Goal: Check status: Check status

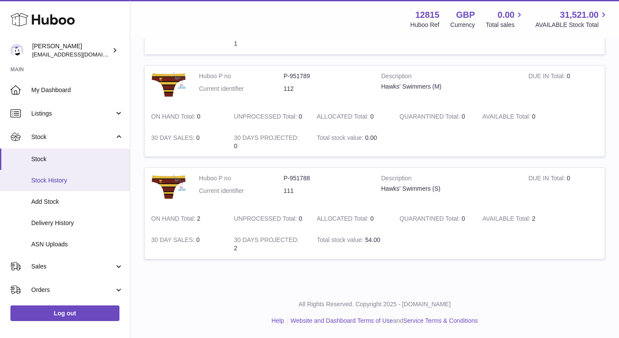
click at [61, 186] on link "Stock History" at bounding box center [65, 180] width 130 height 21
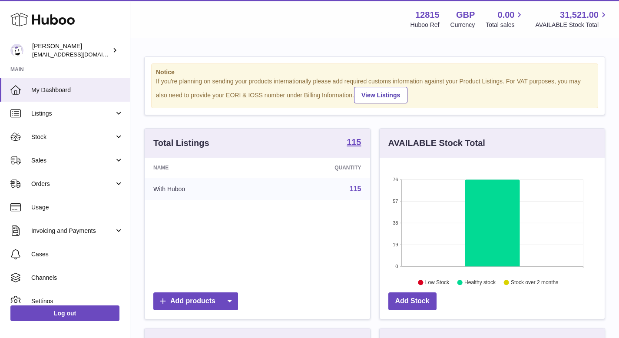
scroll to position [135, 225]
click at [417, 280] on icon "76 57 38 19 0 Healthy stock 76 Low Stock Healthy stock Stock over 2 months" at bounding box center [491, 223] width 225 height 130
click at [81, 112] on span "Listings" at bounding box center [72, 113] width 83 height 8
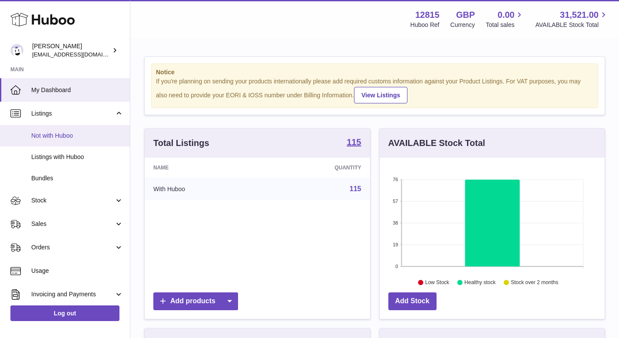
click at [78, 131] on link "Not with Huboo" at bounding box center [65, 135] width 130 height 21
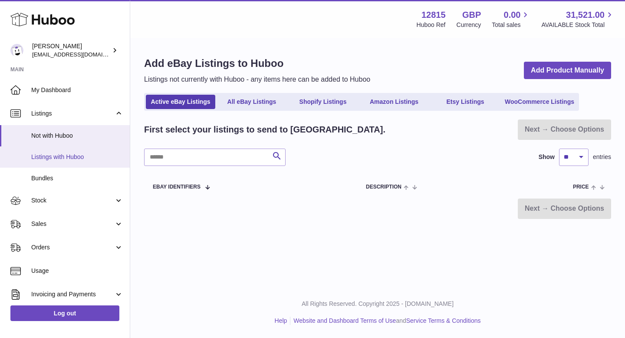
click at [75, 155] on span "Listings with Huboo" at bounding box center [77, 157] width 92 height 8
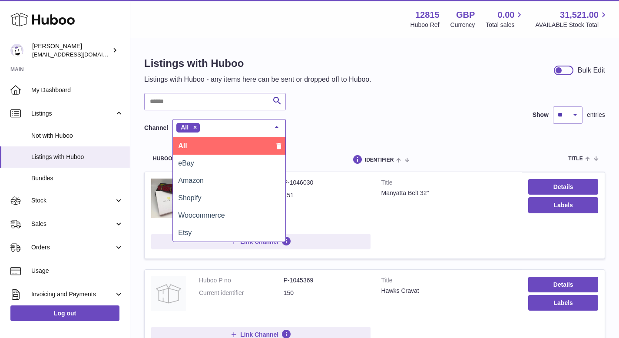
click at [275, 125] on div at bounding box center [276, 127] width 17 height 16
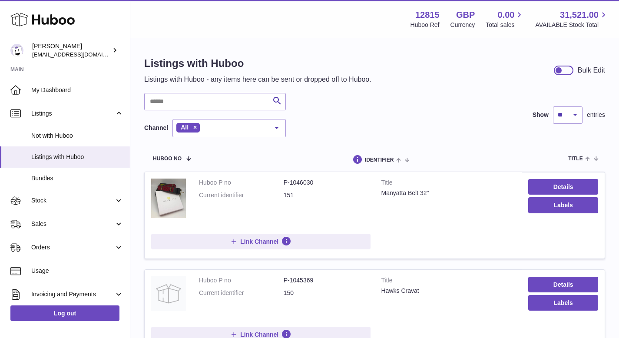
click at [354, 134] on div "Search Channel All All eBay Amazon Shopify Woocommerce Etsy No elements found. …" at bounding box center [374, 115] width 461 height 44
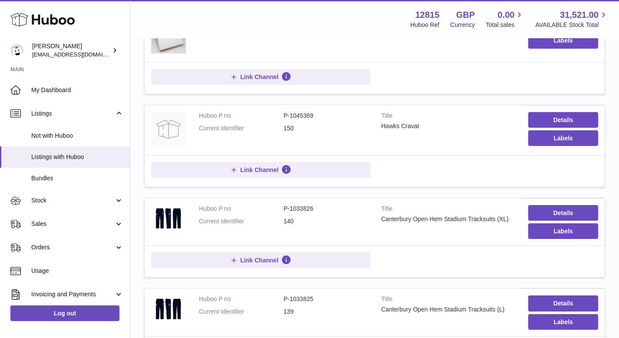
scroll to position [165, 0]
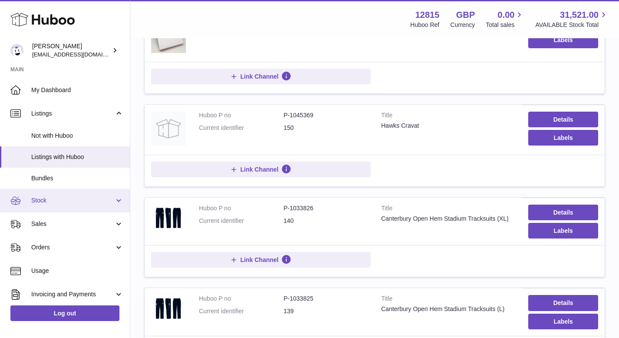
click at [60, 204] on span "Stock" at bounding box center [72, 200] width 83 height 8
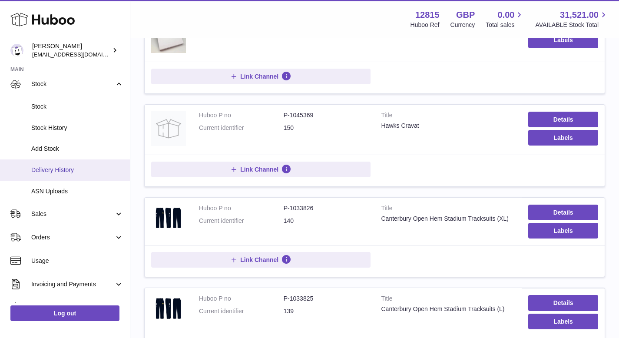
scroll to position [111, 0]
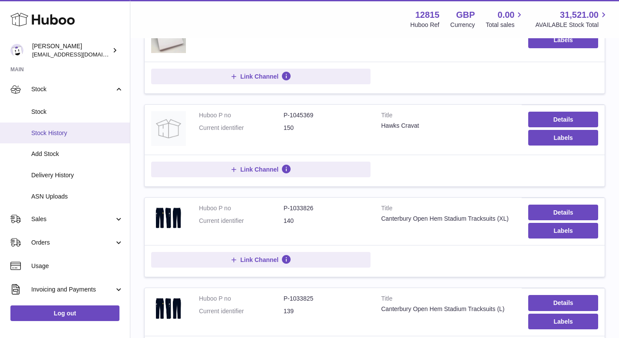
click at [72, 130] on span "Stock History" at bounding box center [77, 133] width 92 height 8
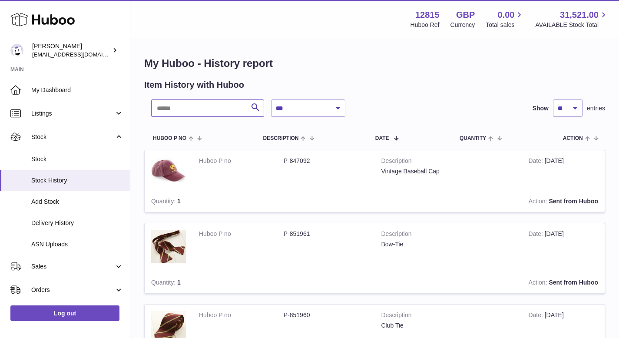
click at [229, 112] on input "text" at bounding box center [207, 107] width 113 height 17
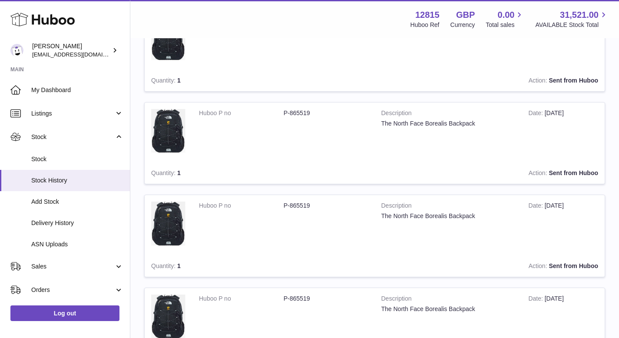
scroll to position [830, 0]
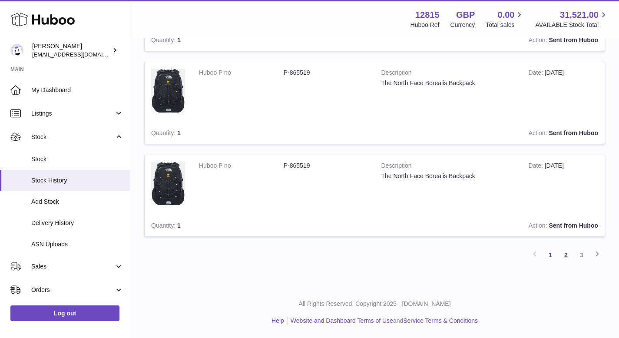
type input "********"
click at [571, 255] on link "2" at bounding box center [566, 255] width 16 height 16
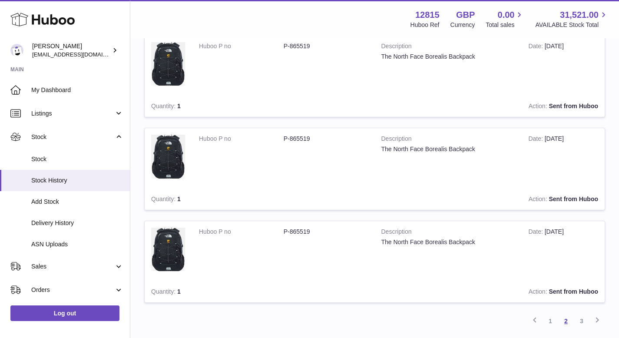
scroll to position [830, 0]
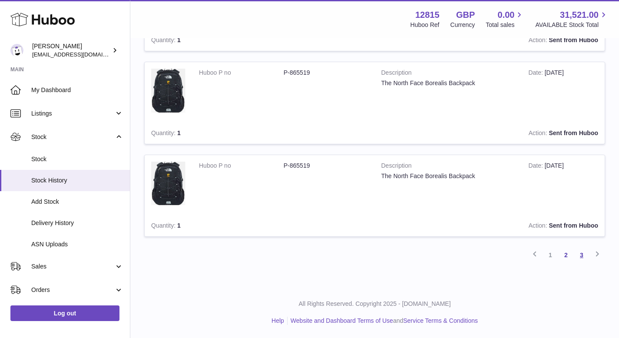
click at [584, 253] on link "3" at bounding box center [582, 255] width 16 height 16
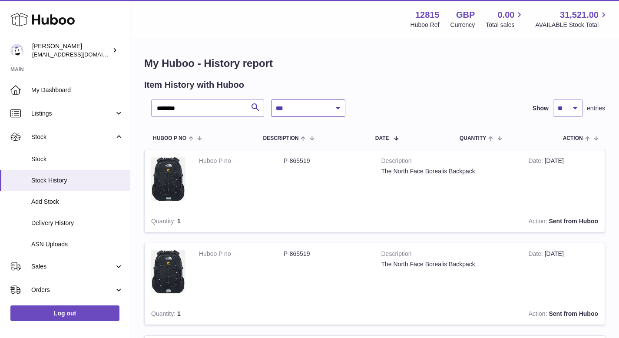
click at [307, 113] on select "**********" at bounding box center [308, 107] width 74 height 17
select select "*"
click at [271, 99] on select "**********" at bounding box center [308, 107] width 74 height 17
click at [183, 107] on input "********" at bounding box center [207, 107] width 113 height 17
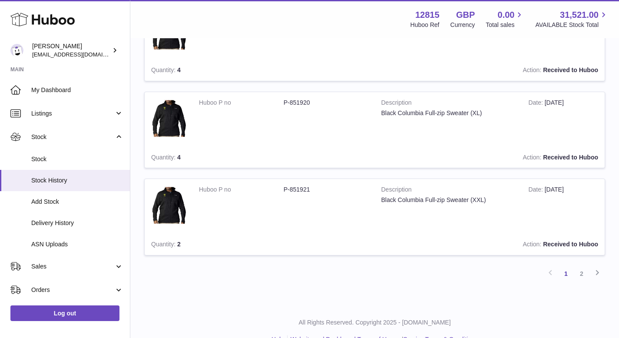
scroll to position [842, 0]
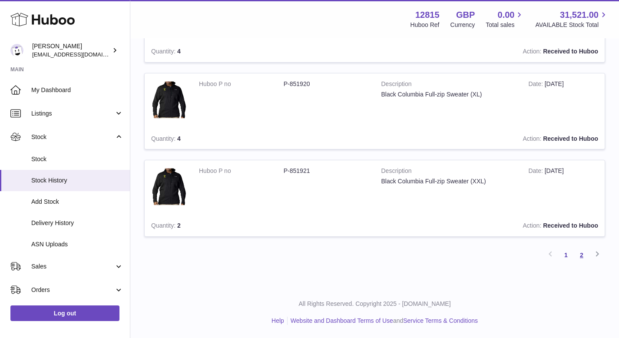
type input "********"
click at [582, 254] on link "2" at bounding box center [582, 255] width 16 height 16
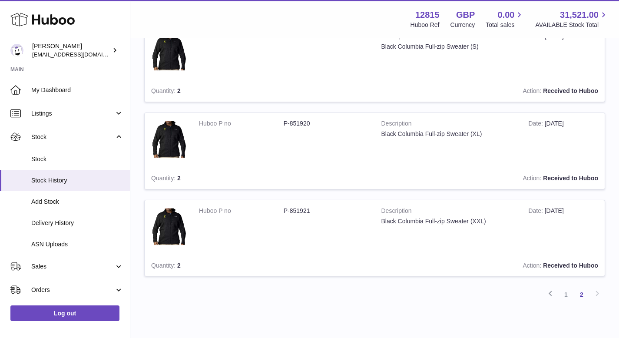
scroll to position [426, 0]
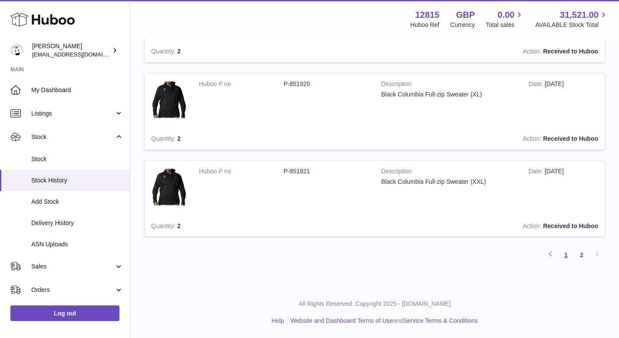
click at [566, 251] on link "1" at bounding box center [566, 255] width 16 height 16
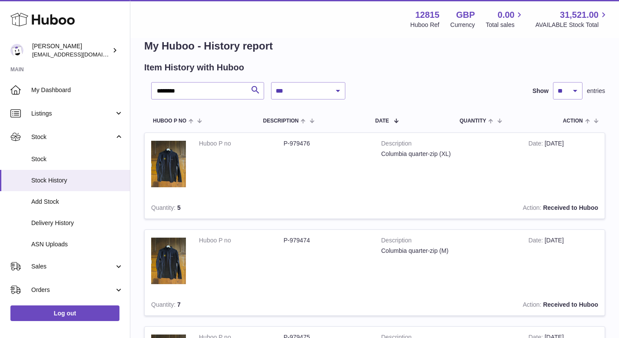
scroll to position [16, 0]
